Goal: Task Accomplishment & Management: Manage account settings

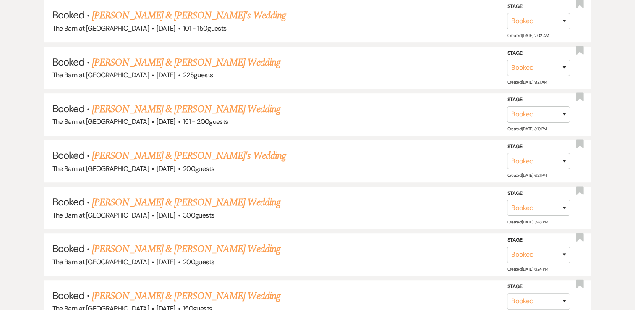
scroll to position [503, 0]
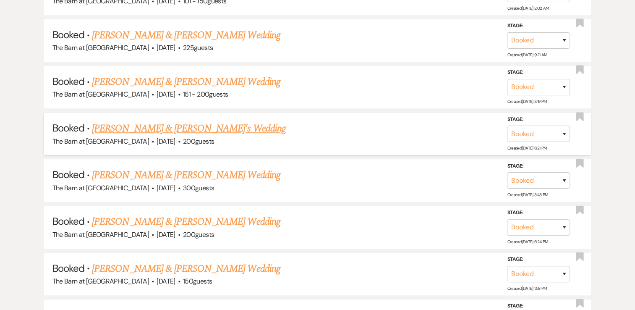
click at [148, 130] on link "[PERSON_NAME] & [PERSON_NAME]'s Wedding" at bounding box center [189, 128] width 194 height 15
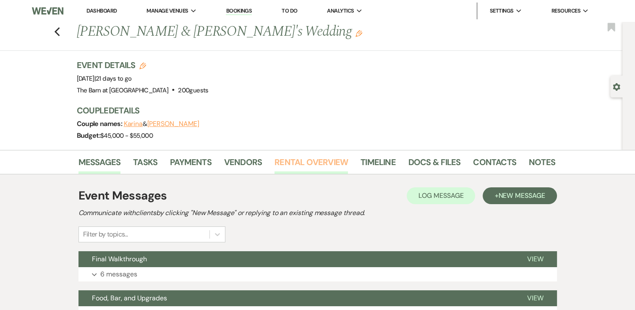
click at [294, 163] on link "Rental Overview" at bounding box center [310, 164] width 73 height 18
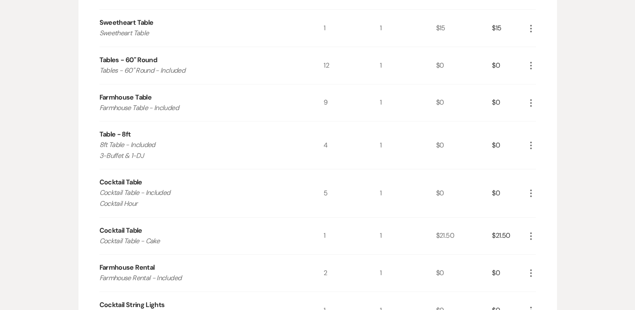
scroll to position [42, 0]
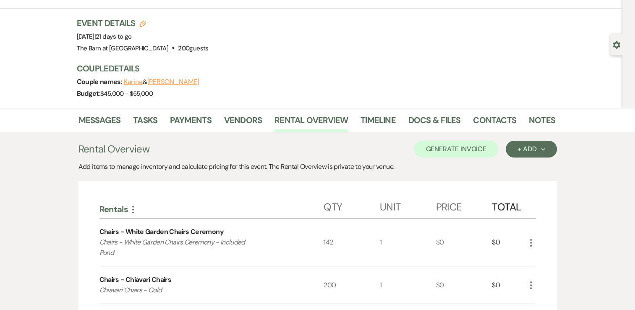
click at [307, 243] on div "Chairs - White Garden Chairs Ceremony Chairs - White Garden Chairs Ceremony - I…" at bounding box center [211, 242] width 224 height 47
click at [101, 259] on div "Chairs - White Garden Chairs Ceremony Chairs - White Garden Chairs Ceremony - I…" at bounding box center [211, 242] width 224 height 47
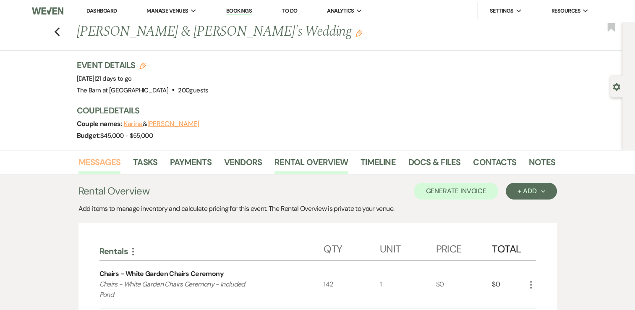
scroll to position [0, 0]
click at [59, 34] on icon "Previous" at bounding box center [57, 32] width 6 height 10
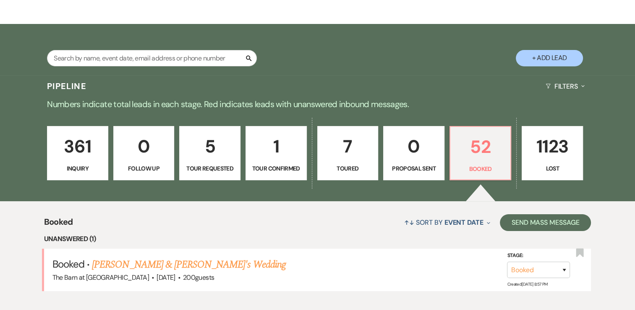
scroll to position [294, 0]
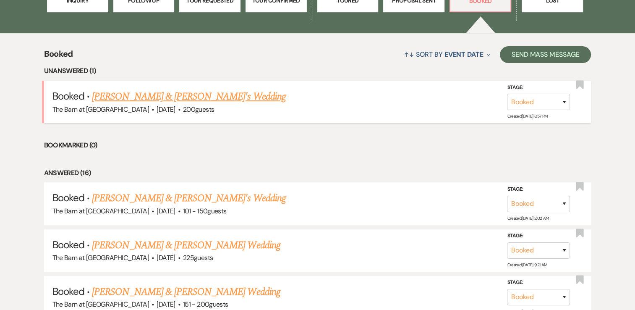
click at [210, 96] on link "[PERSON_NAME] & [PERSON_NAME]'s Wedding" at bounding box center [189, 96] width 194 height 15
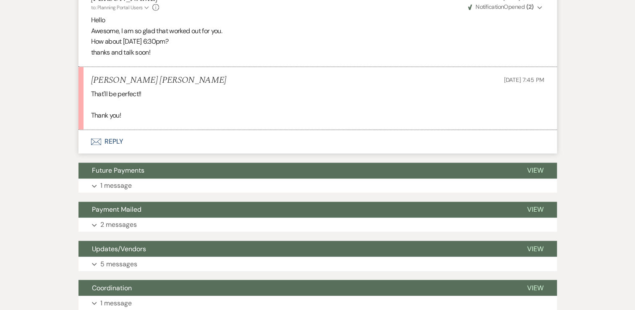
scroll to position [1217, 0]
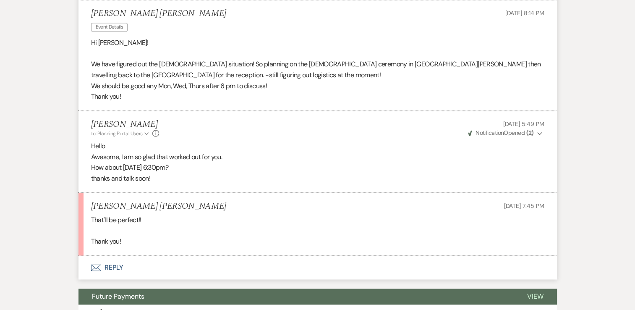
drag, startPoint x: 518, startPoint y: 205, endPoint x: 474, endPoint y: 206, distance: 43.2
click at [474, 206] on div "[PERSON_NAME] [PERSON_NAME] [DATE] 7:45 PM" at bounding box center [317, 206] width 453 height 10
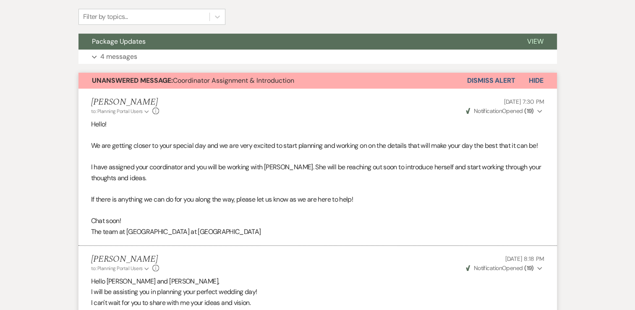
scroll to position [84, 0]
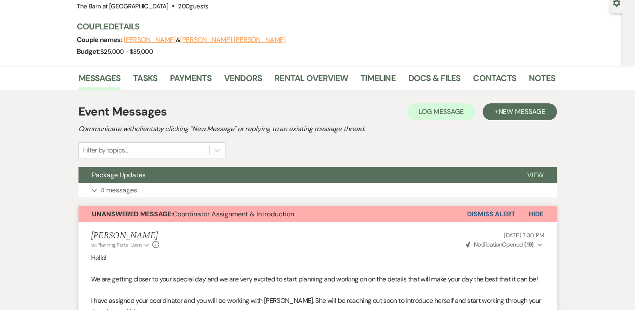
click at [496, 212] on button "Dismiss Alert" at bounding box center [491, 214] width 48 height 16
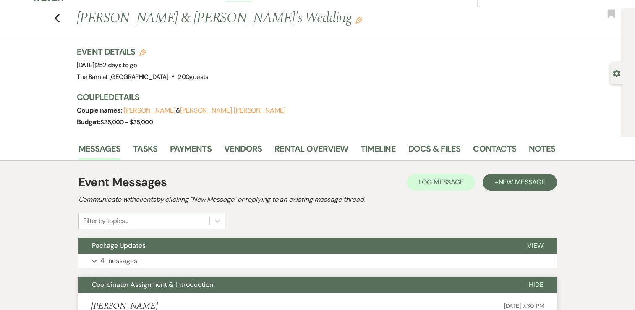
scroll to position [0, 0]
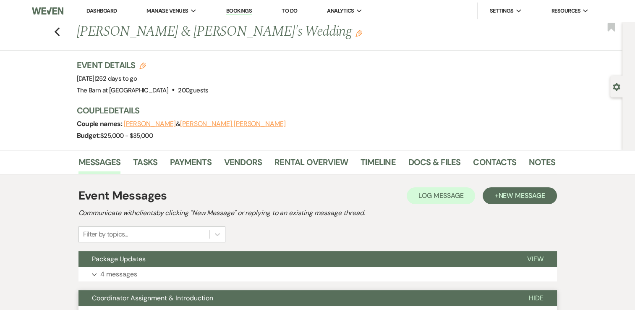
click at [62, 38] on div "Previous [PERSON_NAME] & [PERSON_NAME]'s Wedding Edit Bookmark" at bounding box center [309, 36] width 626 height 29
click at [60, 33] on use "button" at bounding box center [56, 31] width 5 height 9
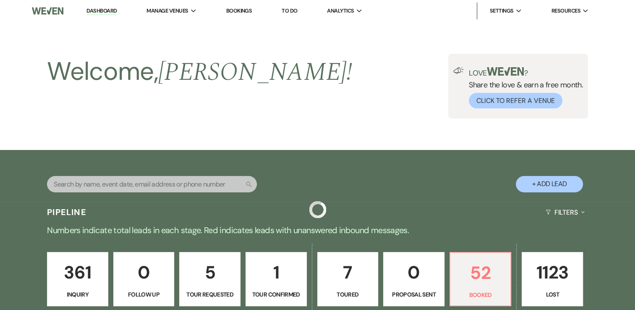
scroll to position [294, 0]
